Goal: Communication & Community: Answer question/provide support

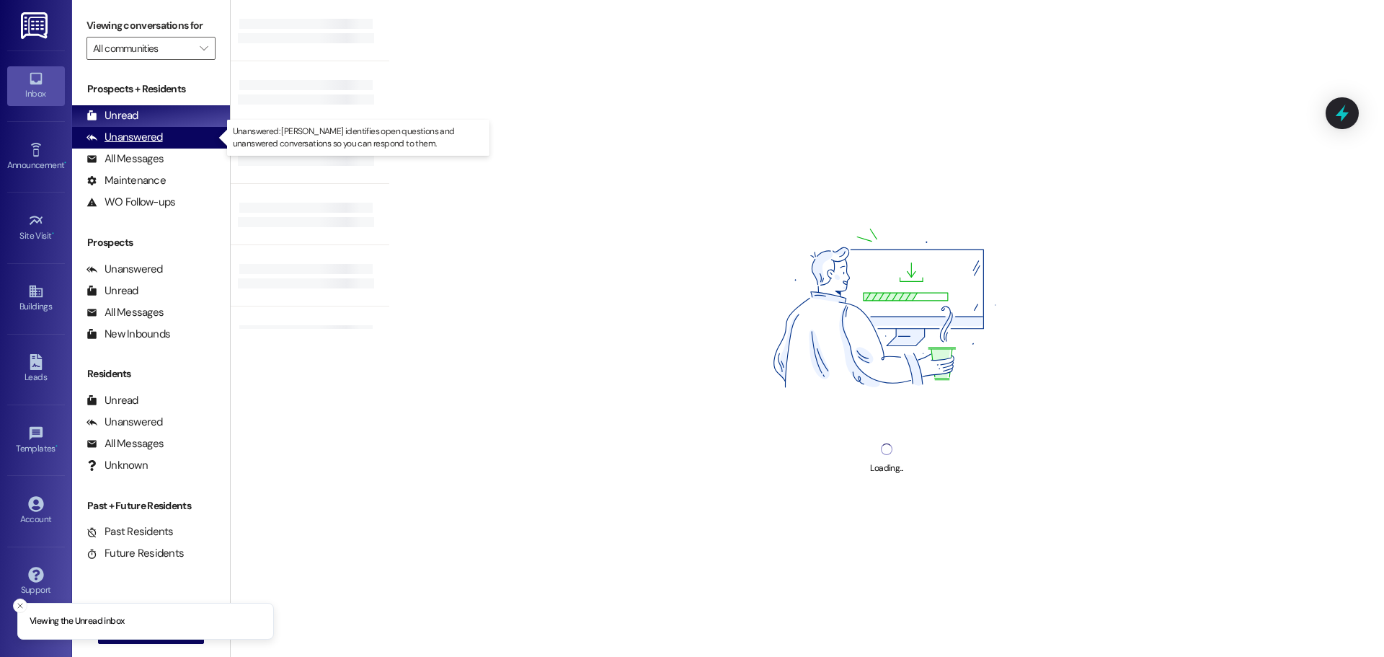
click at [136, 140] on div "Unanswered" at bounding box center [125, 137] width 76 height 15
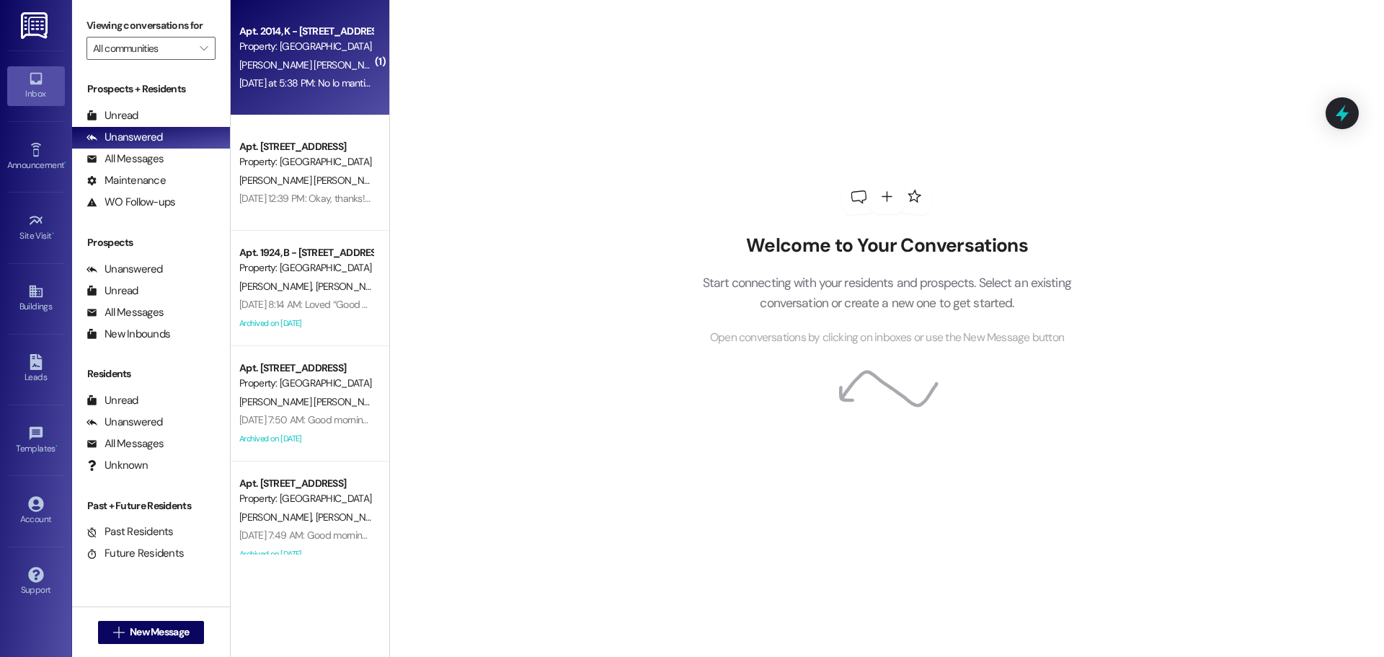
click at [318, 91] on div "[DATE] at 5:38 PM: No lo mantiene fresco quisiera que pusieran otro equipo de v…" at bounding box center [306, 83] width 136 height 18
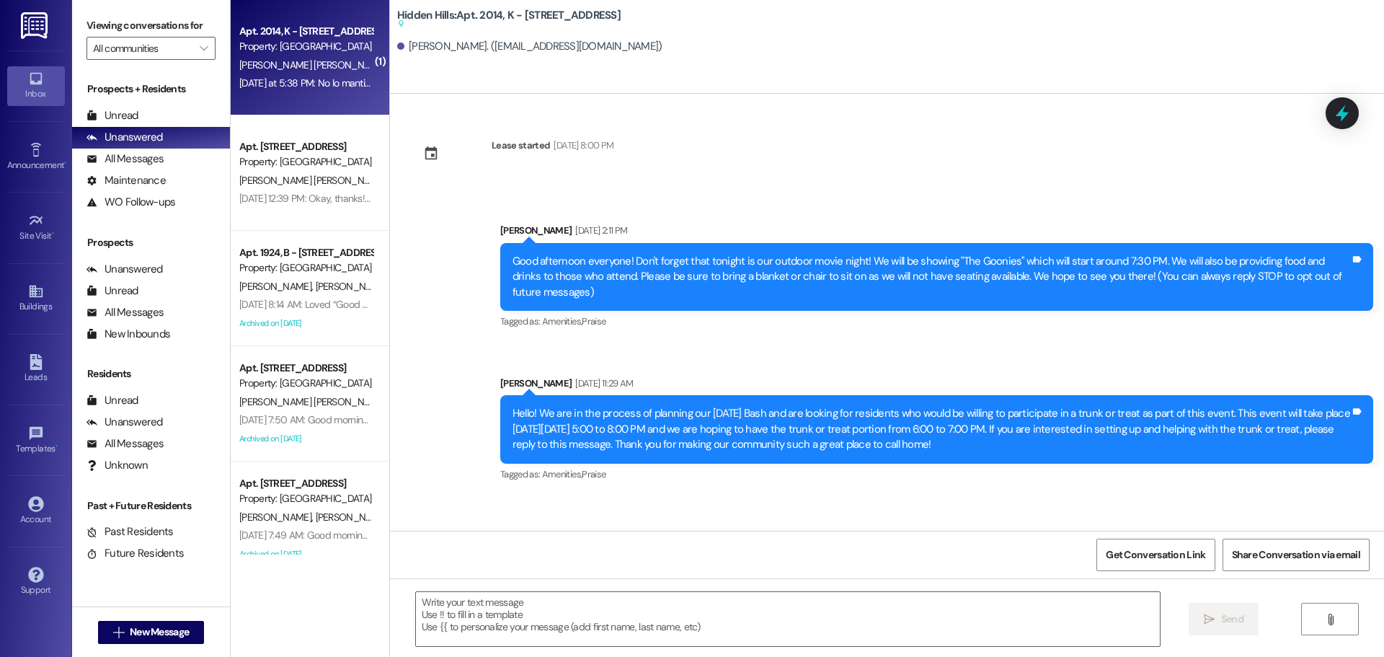
type textarea "Fetching suggested responses. Please feel free to read through the conversation…"
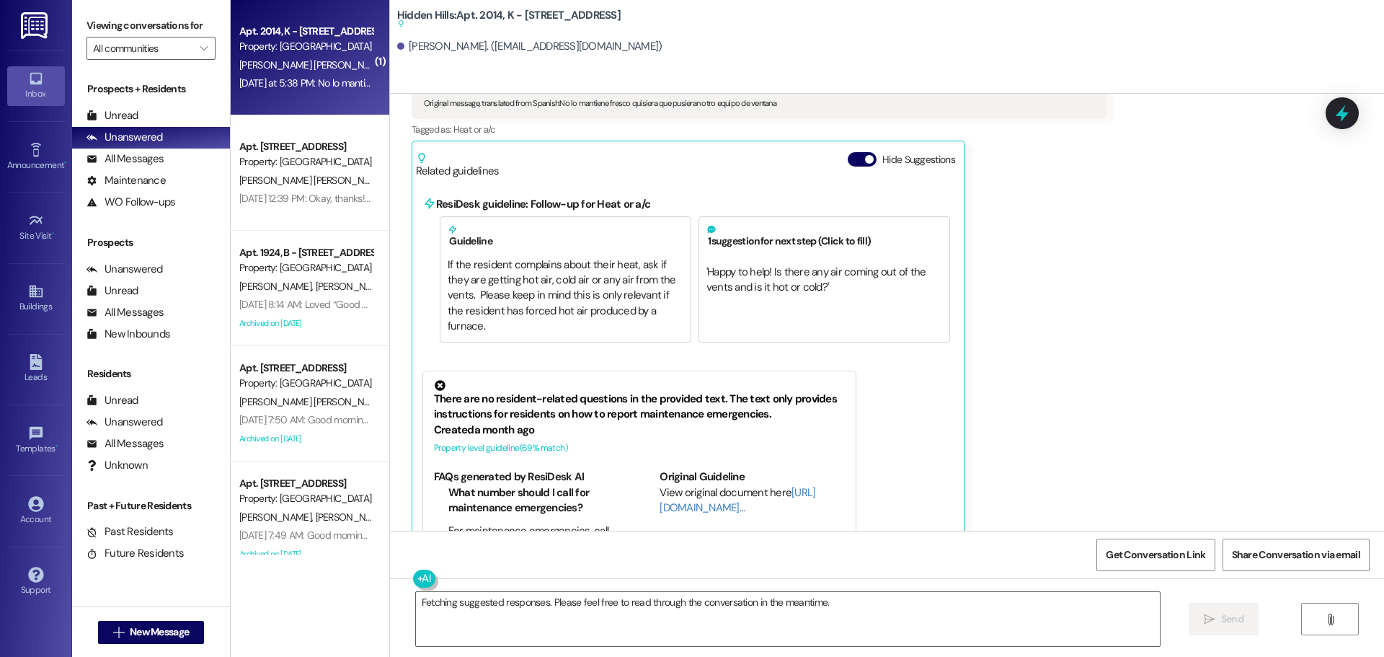
scroll to position [17601, 0]
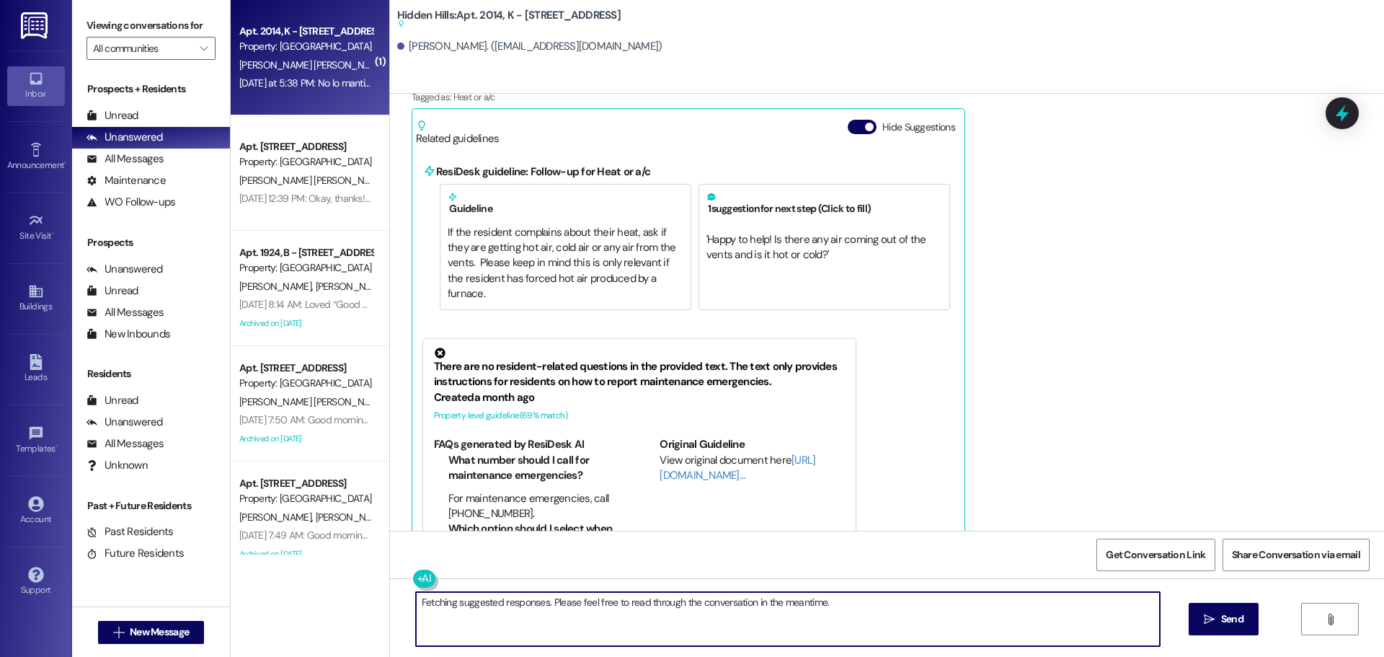
drag, startPoint x: 830, startPoint y: 605, endPoint x: 362, endPoint y: 598, distance: 467.9
click at [362, 598] on div "( 1 ) Apt. 2014, K - [STREET_ADDRESS] Property: [GEOGRAPHIC_DATA] [PERSON_NAME]…" at bounding box center [807, 328] width 1153 height 657
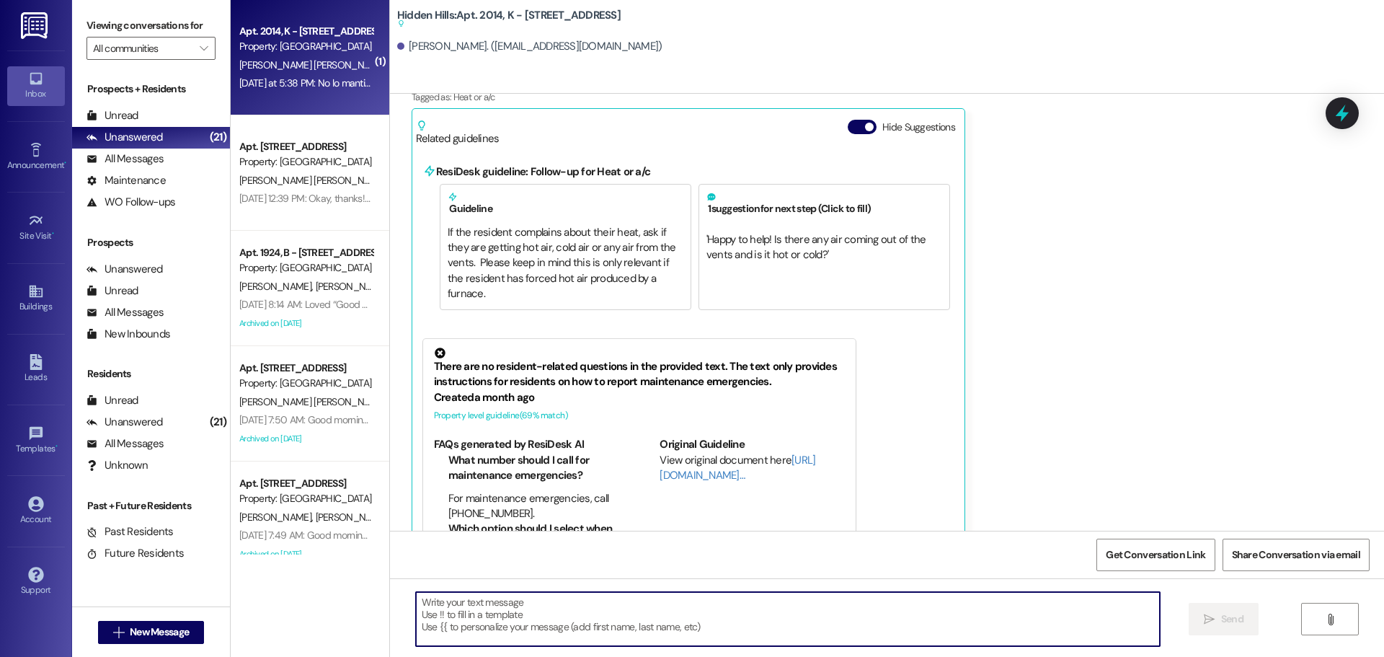
paste textarea "275 / 5,000 Hola, [GEOGRAPHIC_DATA]. Mantendré a tu equipo para que te instale …"
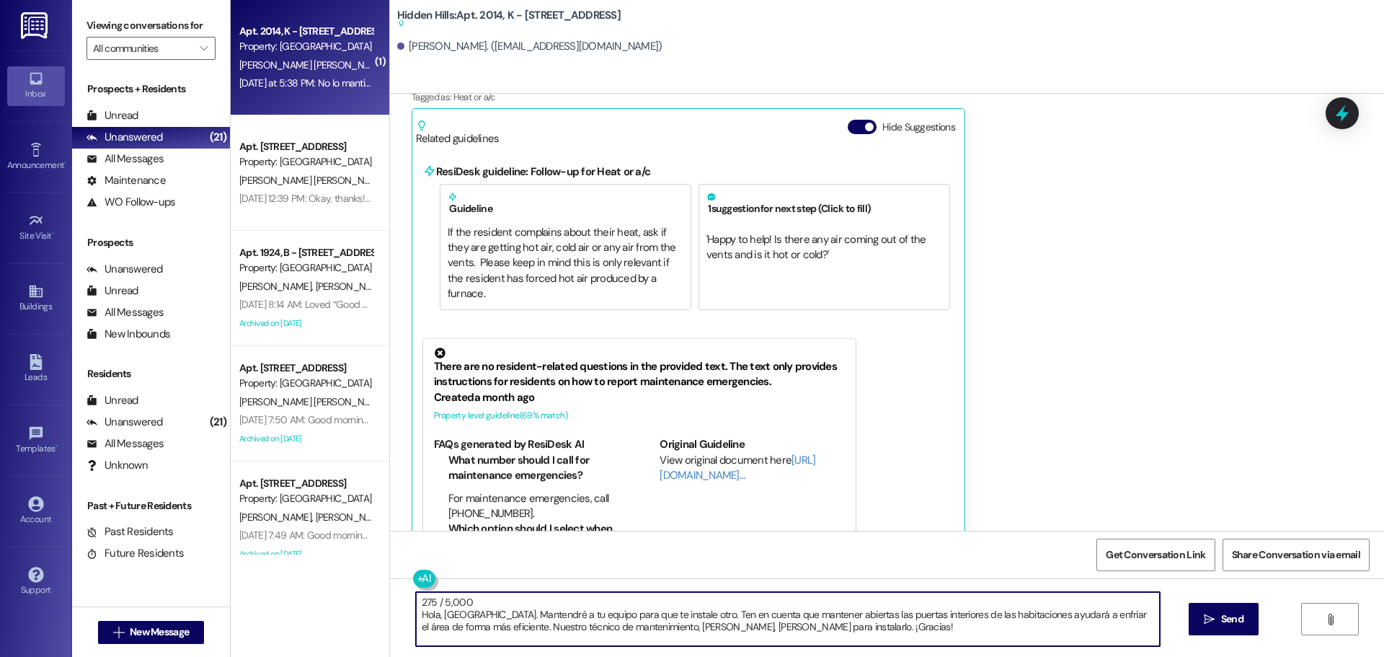
click at [496, 606] on textarea "275 / 5,000 Hola, [GEOGRAPHIC_DATA]. Mantendré a tu equipo para que te instale …" at bounding box center [788, 619] width 744 height 54
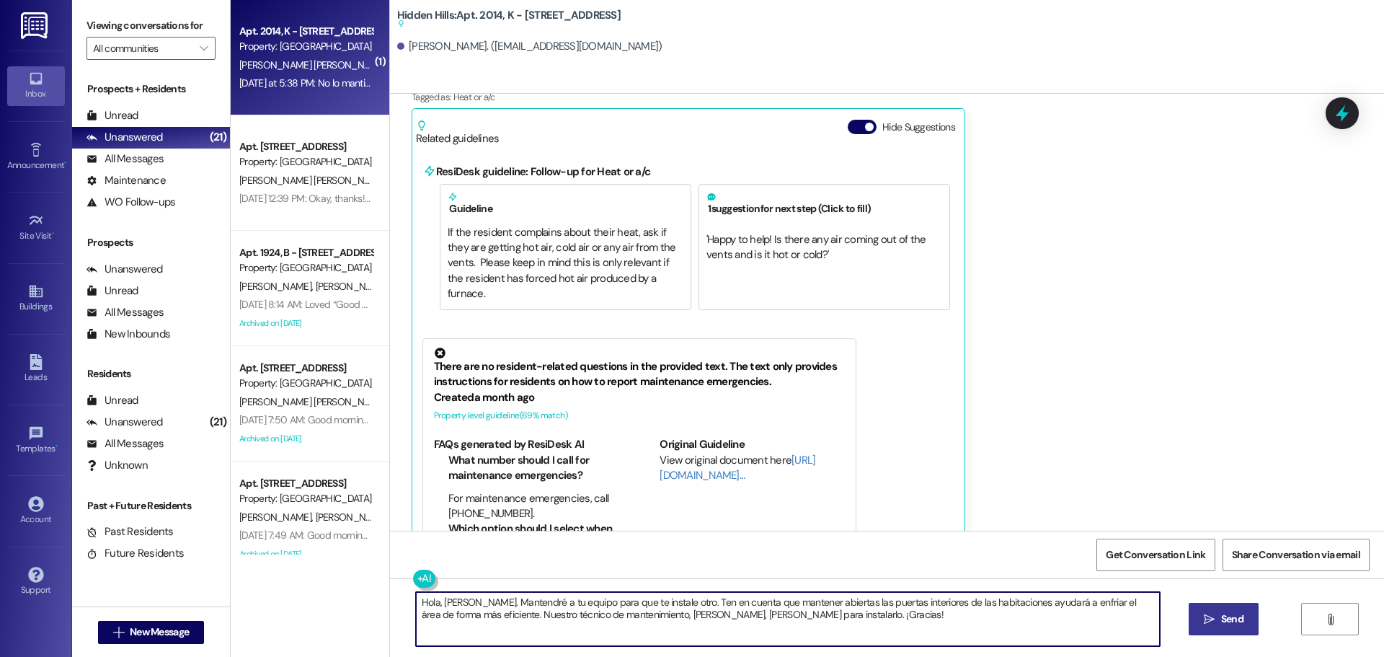
type textarea "Hola, [PERSON_NAME]. Mantendré a tu equipo para que te instale otro. Ten en cue…"
click at [1245, 614] on span "Send" at bounding box center [1232, 618] width 28 height 15
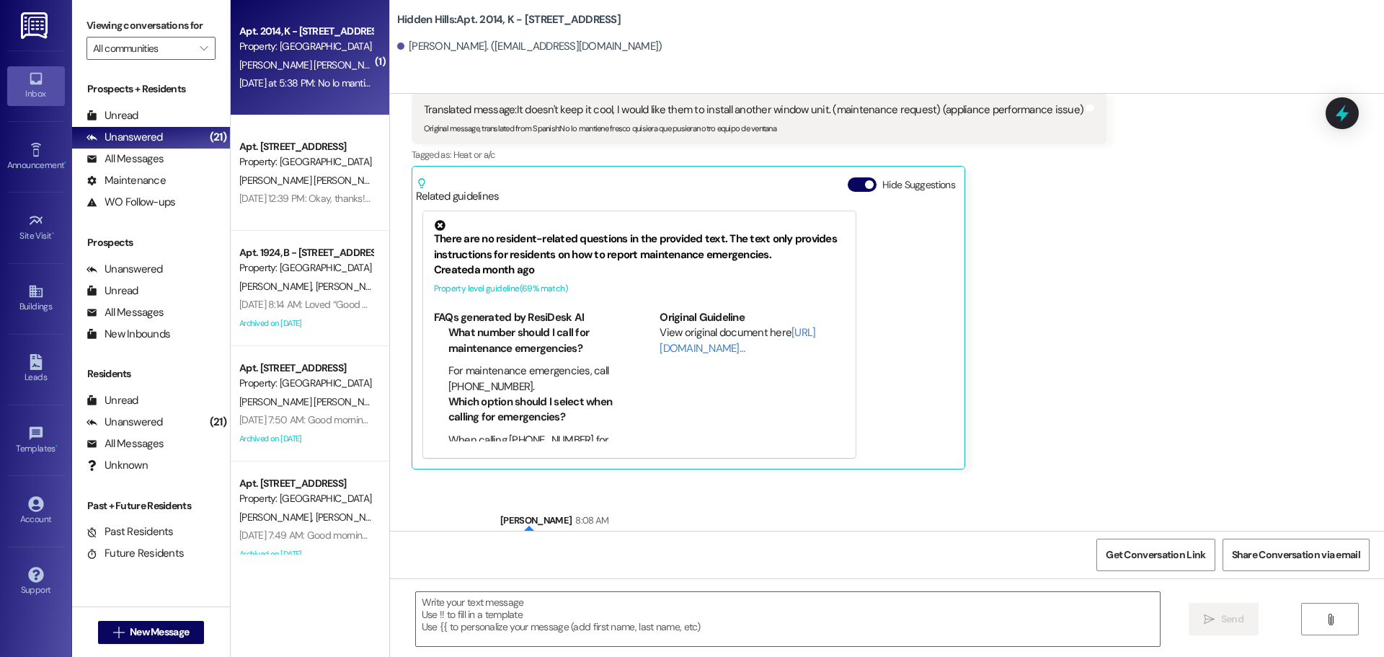
scroll to position [17548, 0]
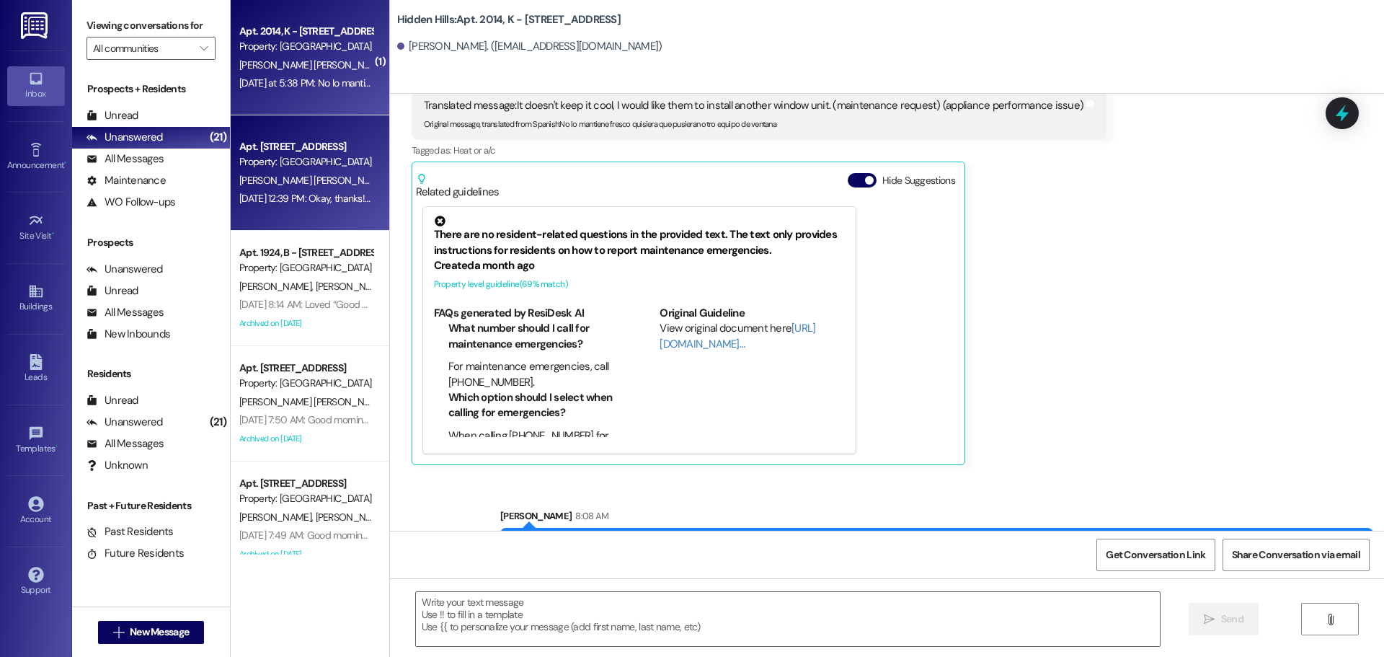
click at [285, 192] on div "[DATE] 12:39 PM: Okay, thanks! Have a good day too [DATE] 12:39 PM: Okay, thank…" at bounding box center [347, 198] width 216 height 13
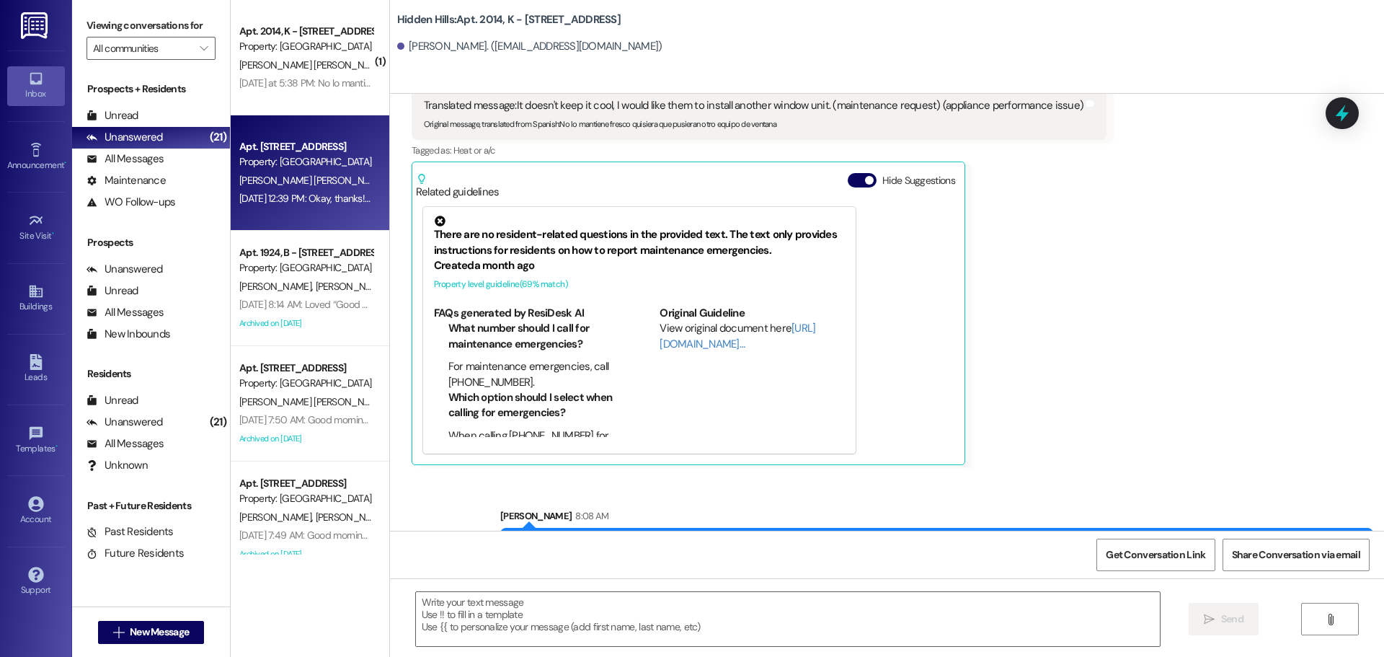
type textarea "Fetching suggested responses. Please feel free to read through the conversation…"
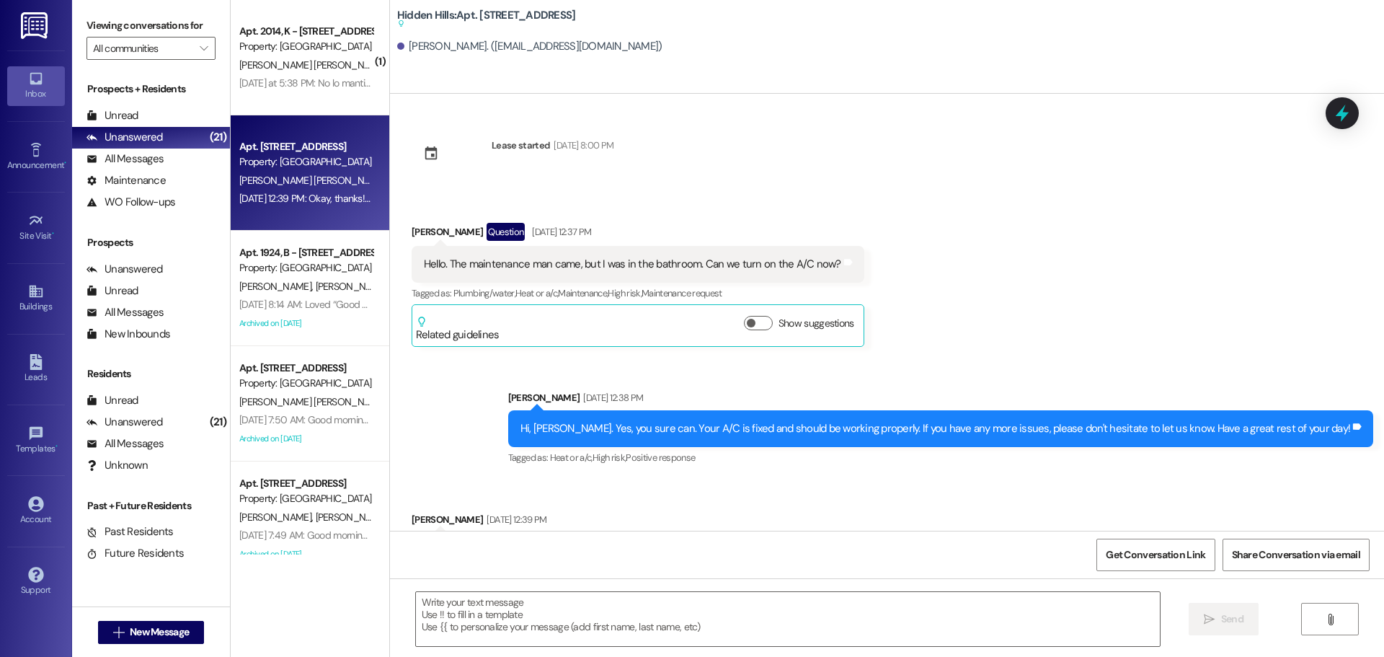
type textarea "Fetching suggested responses. Please feel free to read through the conversation…"
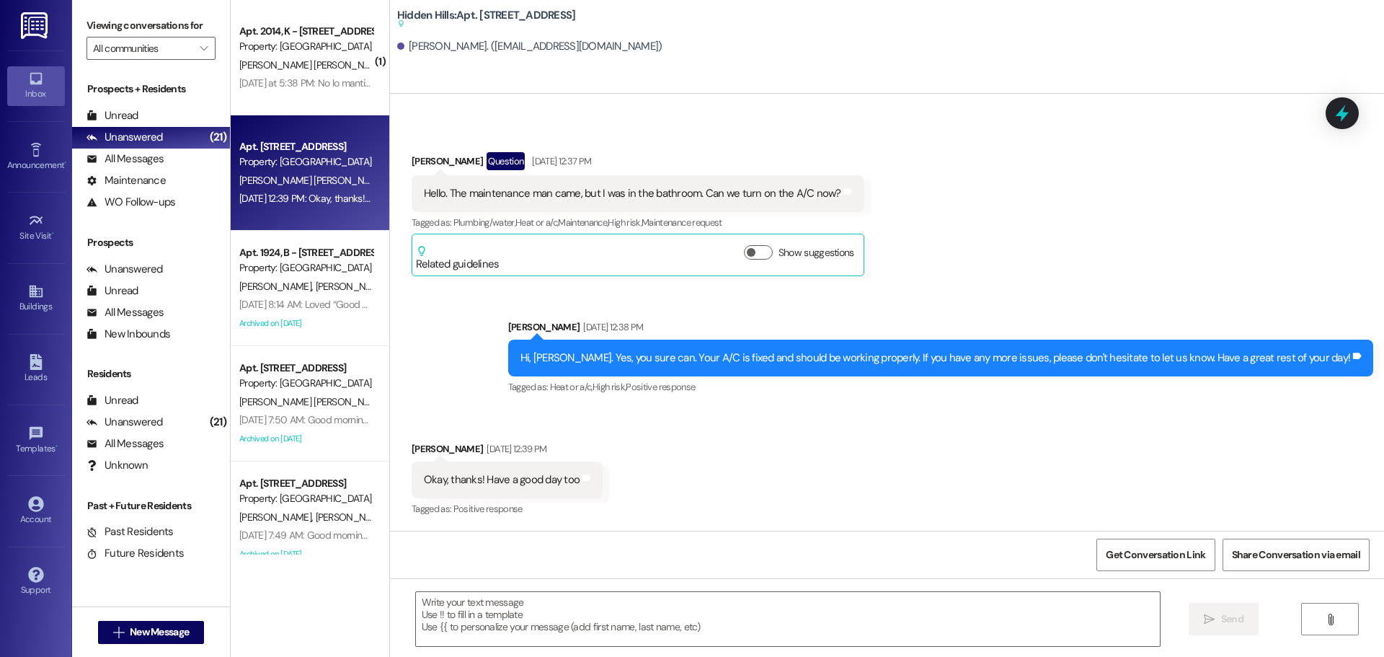
scroll to position [71, 0]
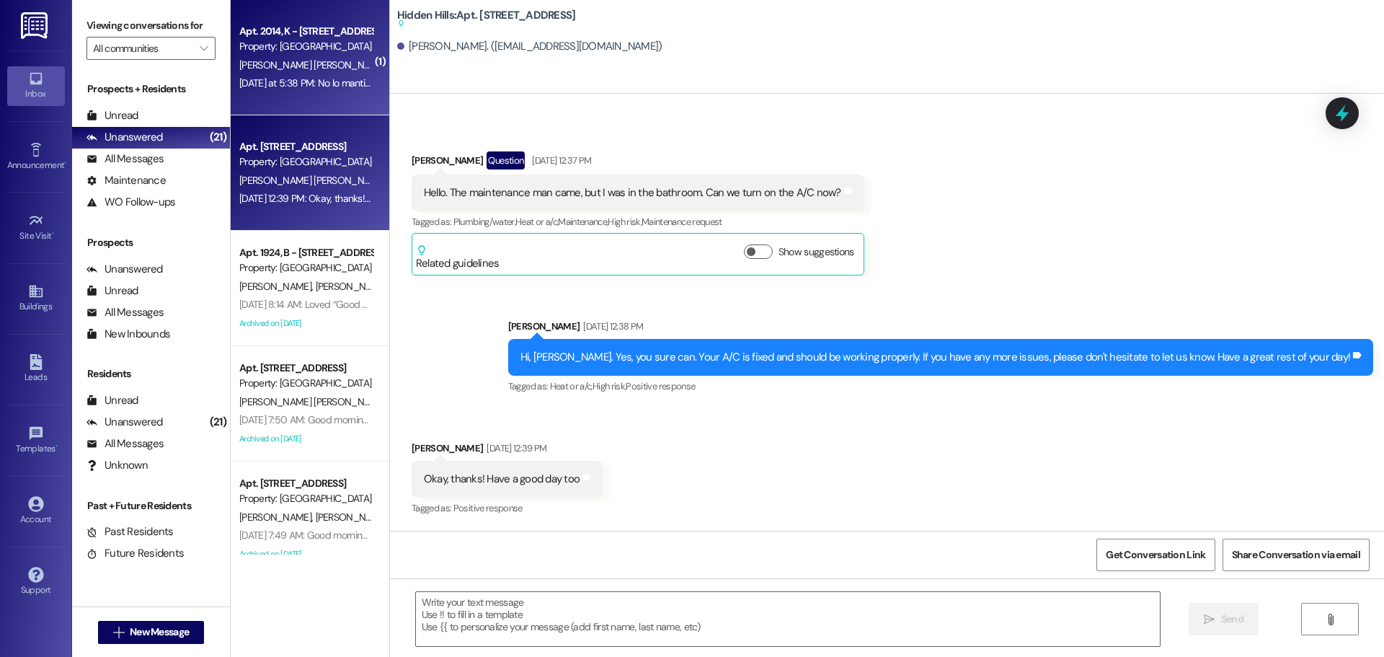
click at [366, 89] on div "Apt. 2014, K - [STREET_ADDRESS] Property: [GEOGRAPHIC_DATA] [PERSON_NAME] [PERS…" at bounding box center [310, 57] width 159 height 115
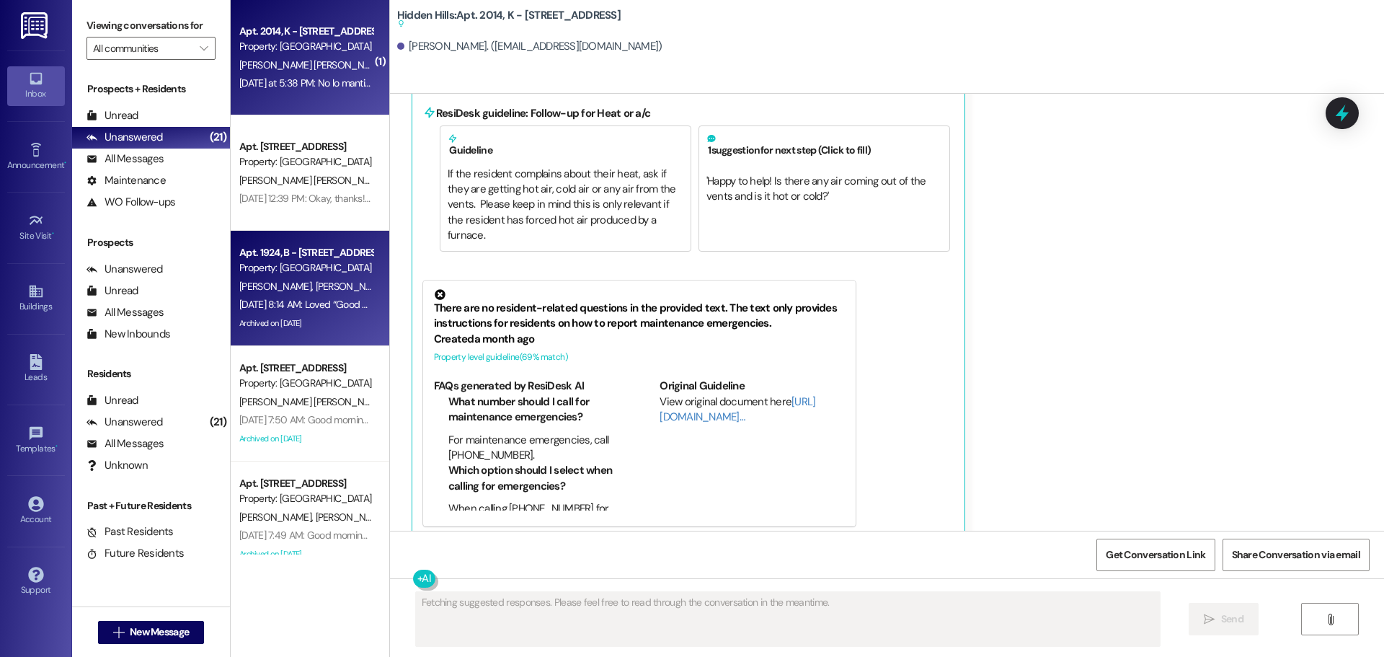
click at [317, 294] on div "[PERSON_NAME] [PERSON_NAME]" at bounding box center [306, 287] width 136 height 18
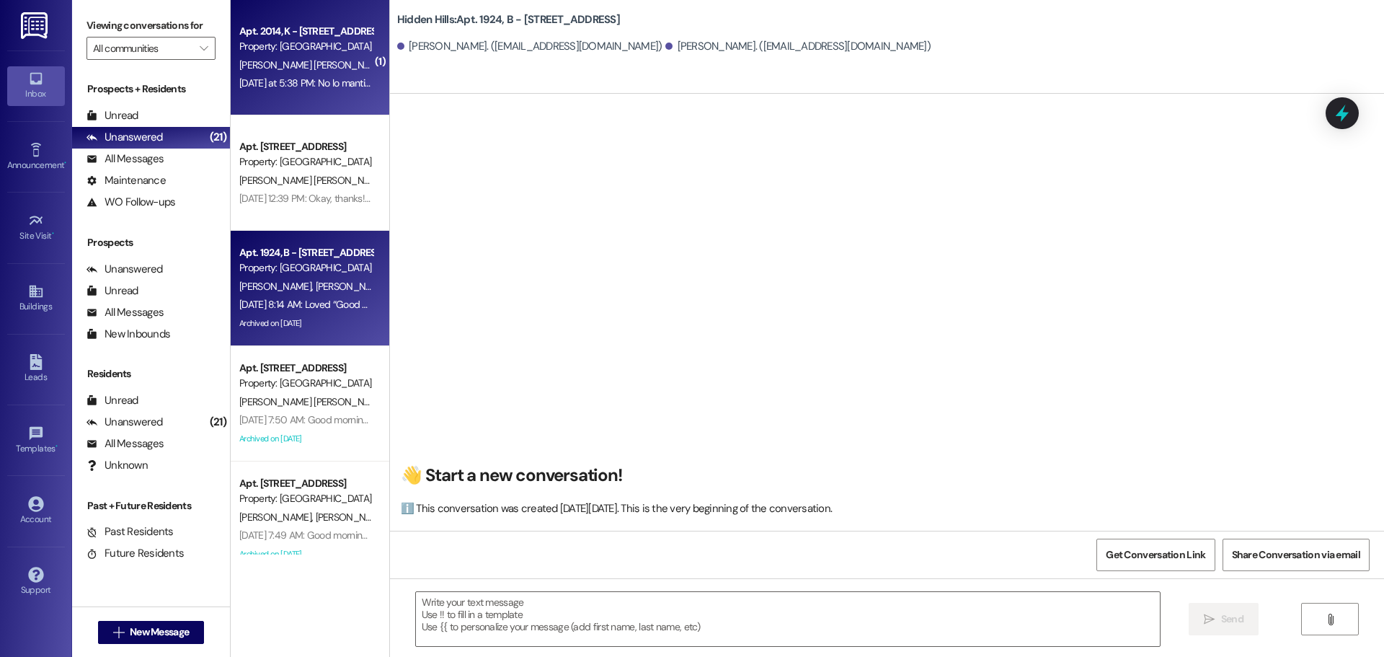
type textarea "Fetching suggested responses. Please feel free to read through the conversation…"
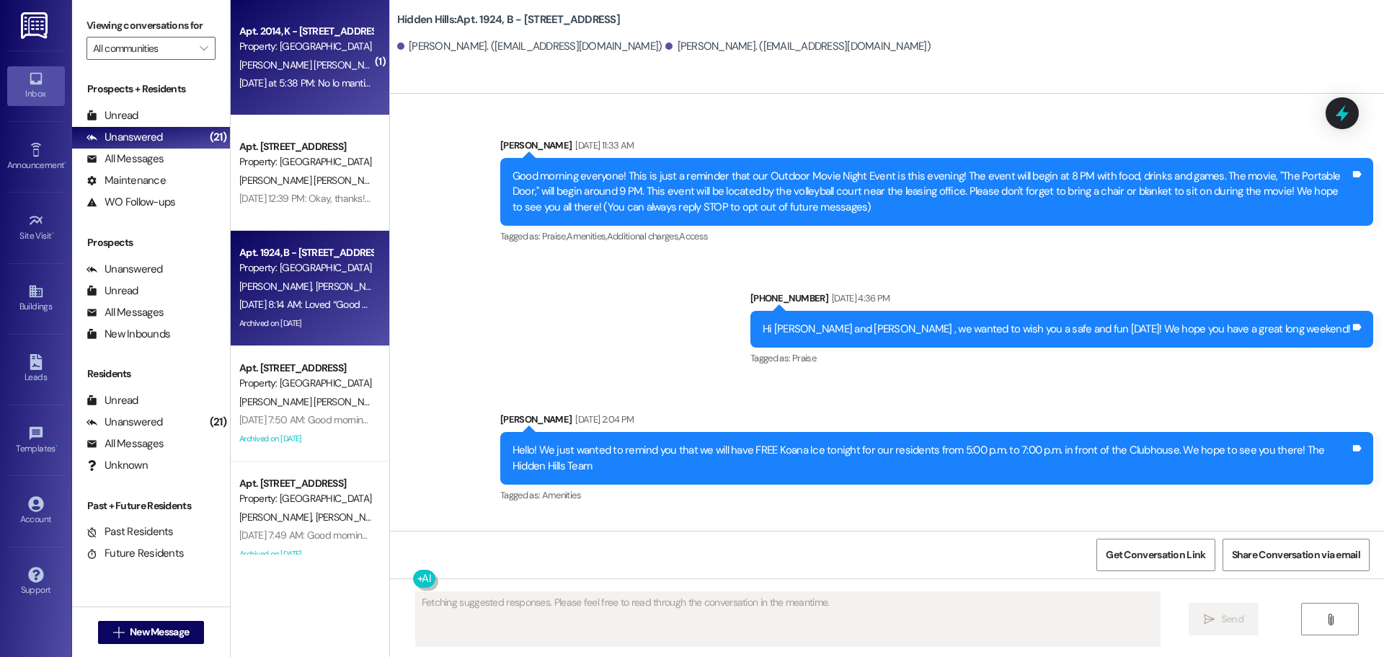
scroll to position [21750, 0]
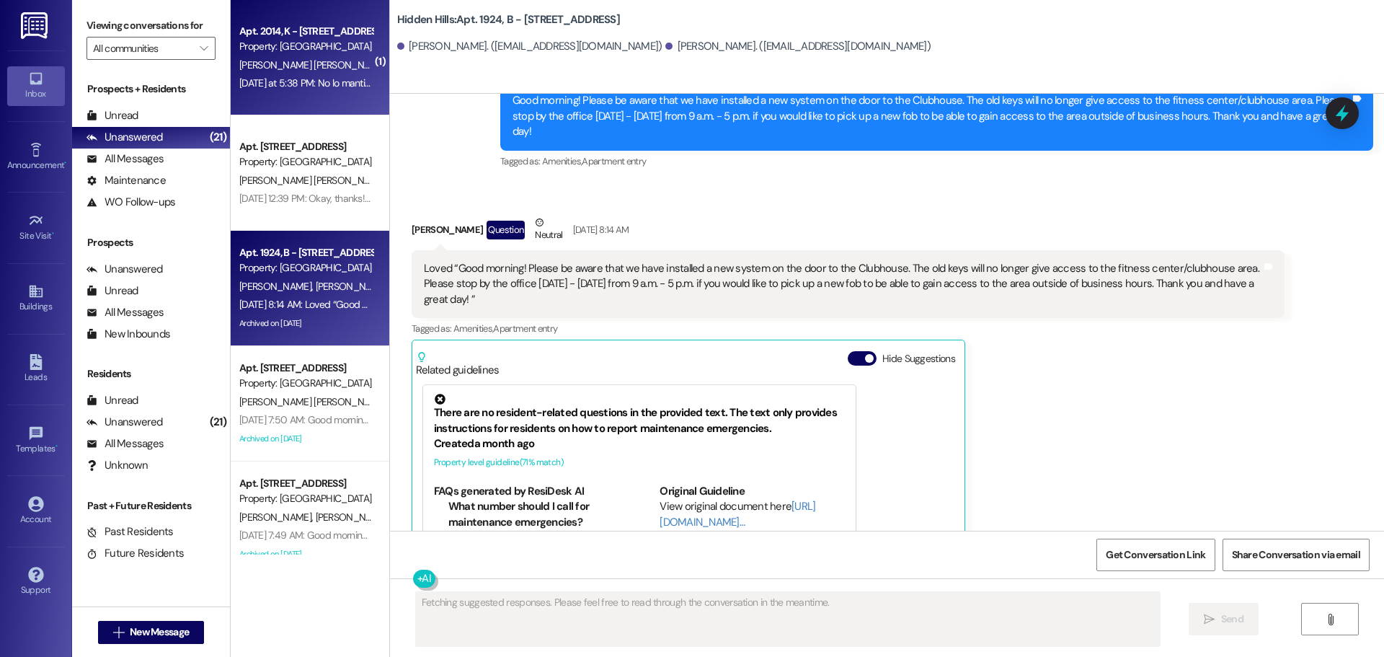
click at [293, 77] on div "[DATE] at 5:38 PM: No lo mantiene fresco quisiera que pusieran otro equipo de v…" at bounding box center [421, 82] width 364 height 13
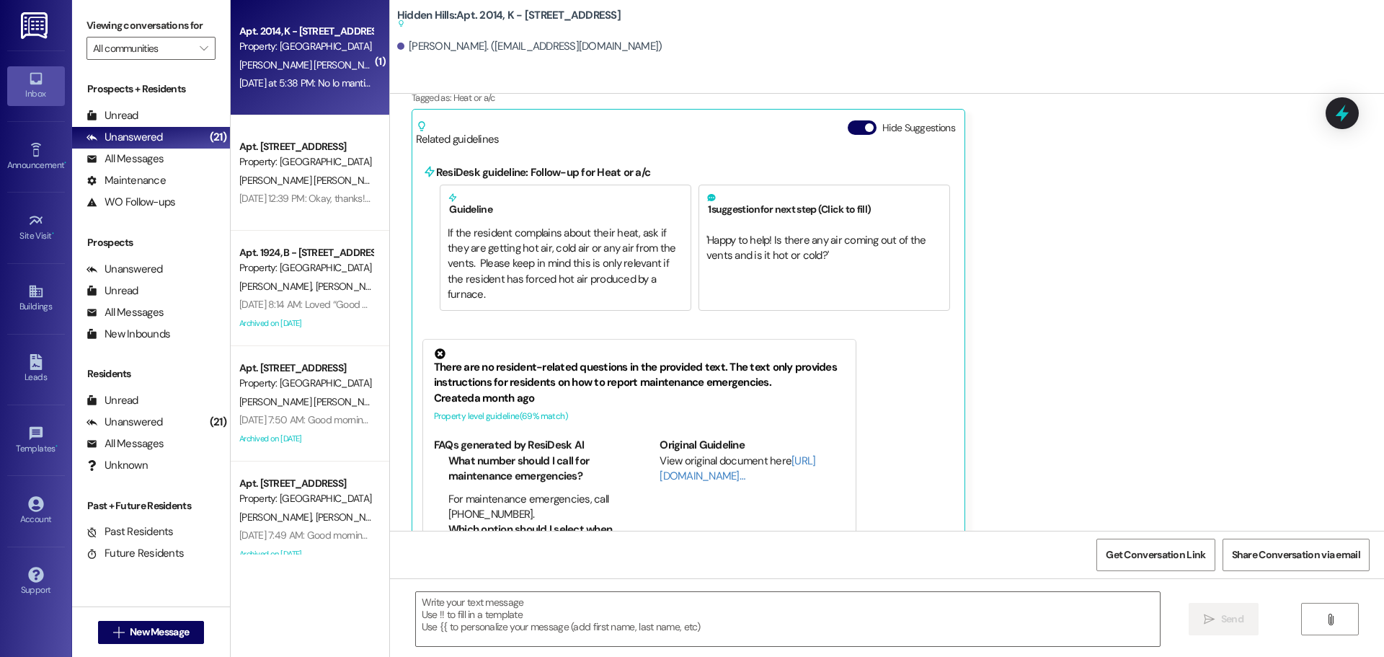
scroll to position [17769, 0]
